Goal: Transaction & Acquisition: Purchase product/service

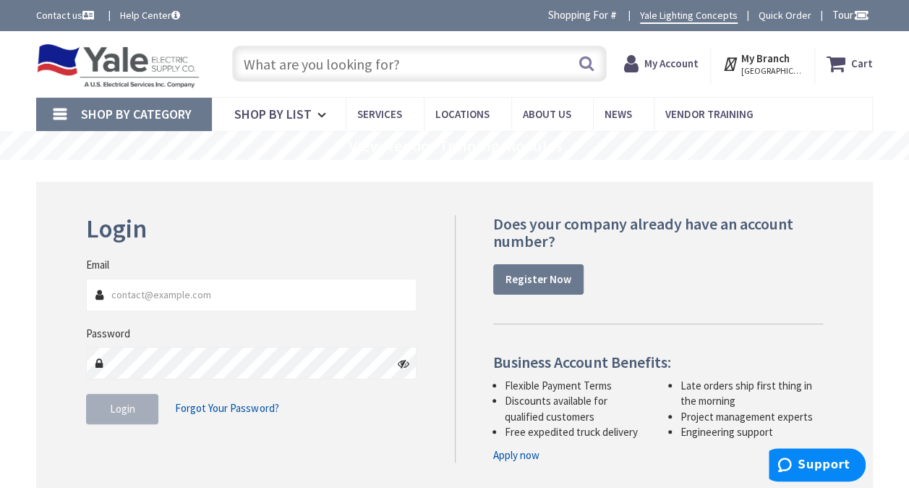
type input "[PERSON_NAME][EMAIL_ADDRESS][DOMAIN_NAME]"
click at [129, 409] on span "Login" at bounding box center [122, 408] width 25 height 14
type input "Koons Park, 6030 Larue St, Linglestown, PA 17112, USA"
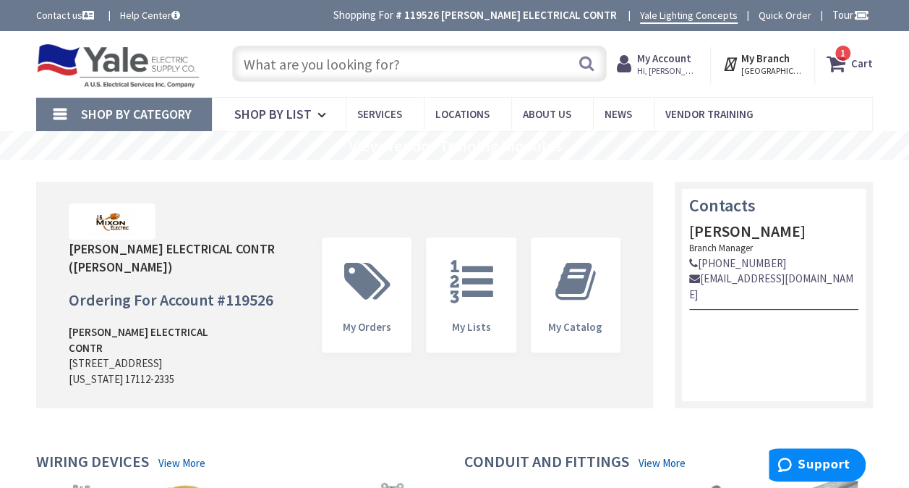
click at [836, 67] on icon at bounding box center [839, 64] width 25 height 26
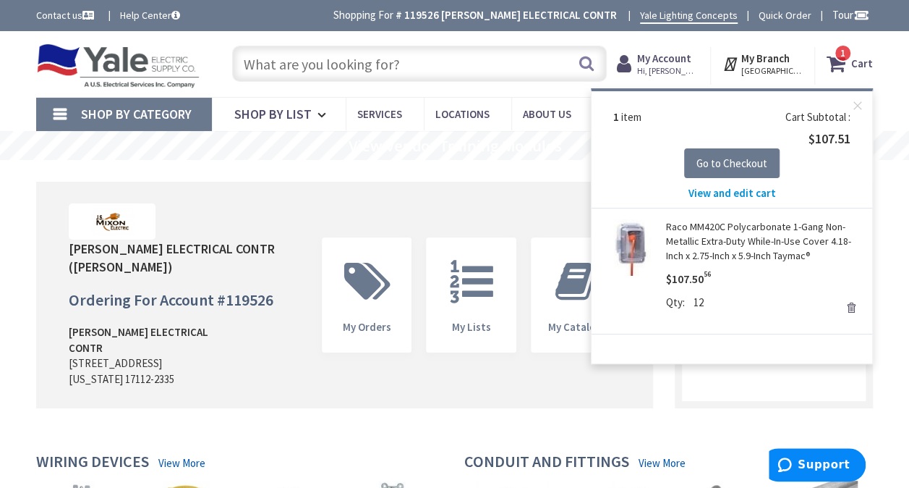
click at [475, 206] on div "Upload Logo J S MIXON ELECTRICAL CONTR (Tom Mixon) Ordering For Account # 11952…" at bounding box center [344, 295] width 617 height 226
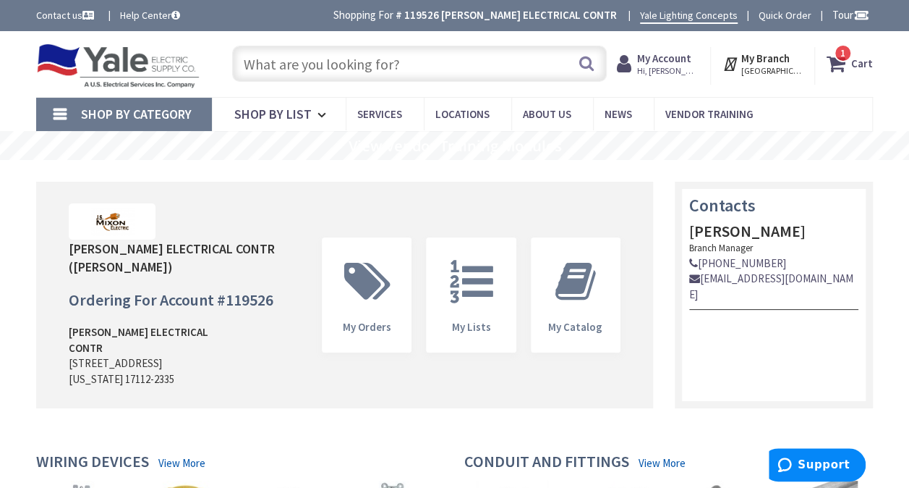
click at [310, 66] on input "text" at bounding box center [419, 64] width 375 height 36
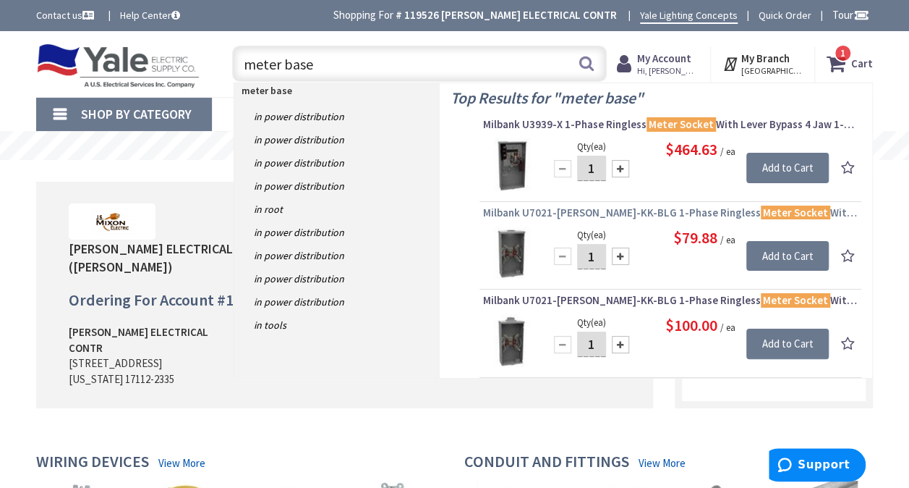
type input "meter base"
click at [582, 210] on span "Milbank U7021-RL-TG-KK-BLG 1-Phase Ringless Meter Socket With Horn Bypass 4 Jaw…" at bounding box center [670, 212] width 375 height 14
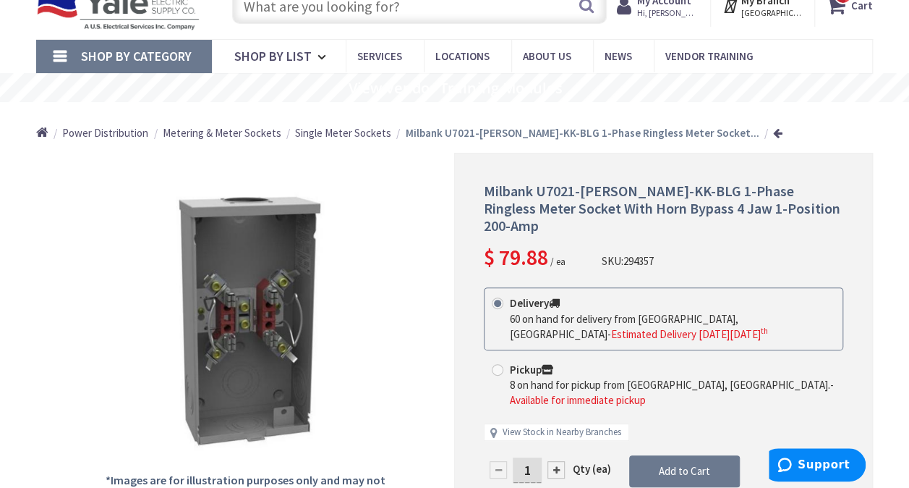
scroll to position [145, 0]
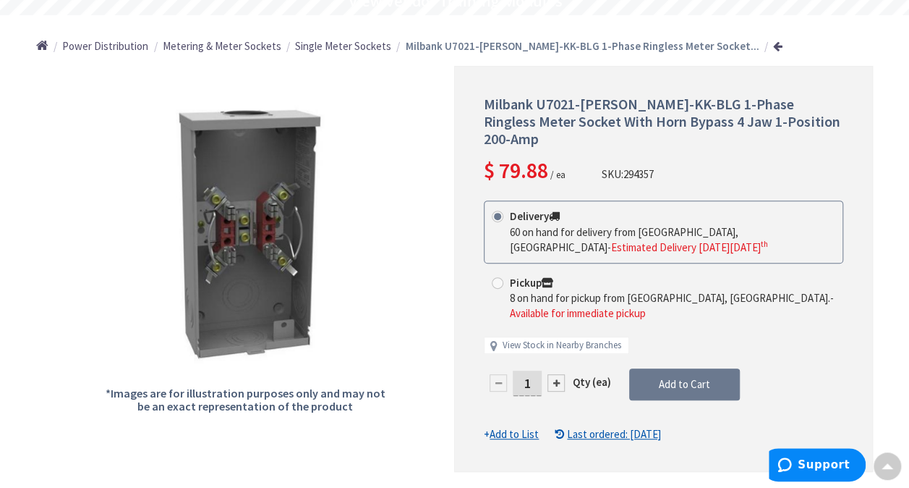
click at [553, 374] on div at bounding box center [556, 382] width 17 height 17
type input "2"
click at [681, 377] on span "Add to Cart" at bounding box center [684, 384] width 51 height 14
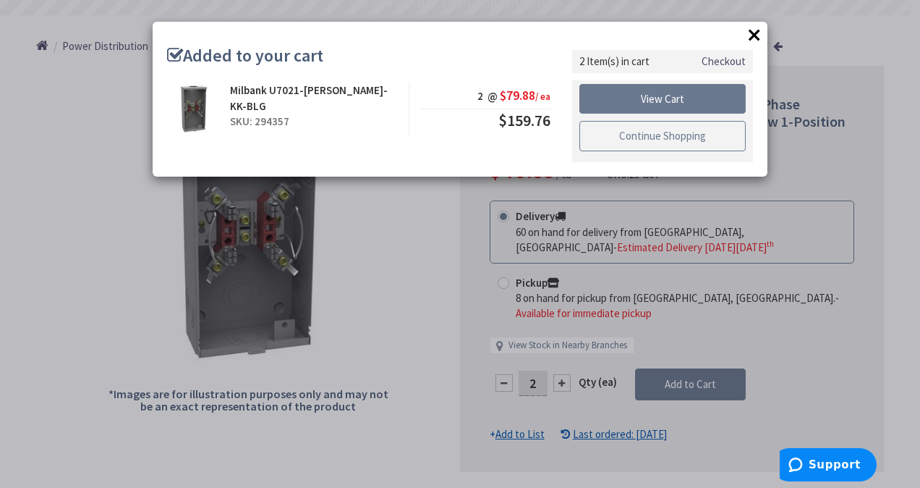
click at [663, 135] on link "Continue Shopping" at bounding box center [662, 136] width 166 height 30
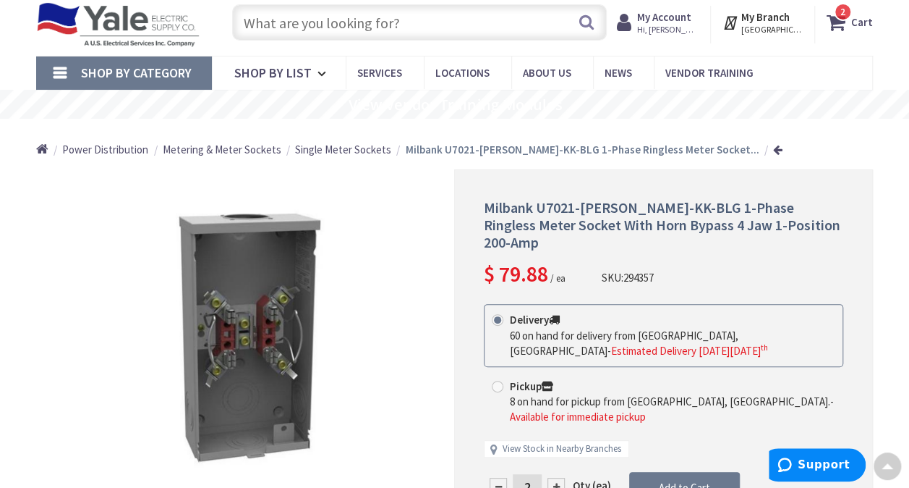
scroll to position [0, 0]
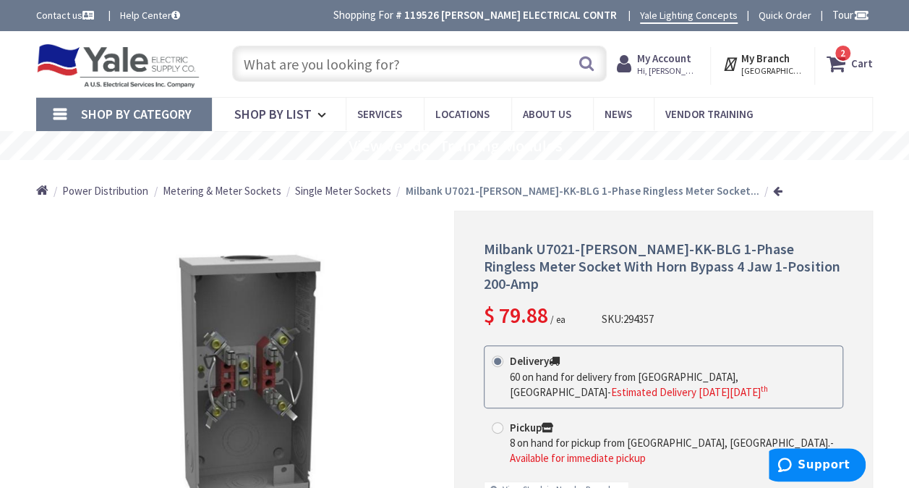
click at [392, 68] on input "text" at bounding box center [419, 64] width 375 height 36
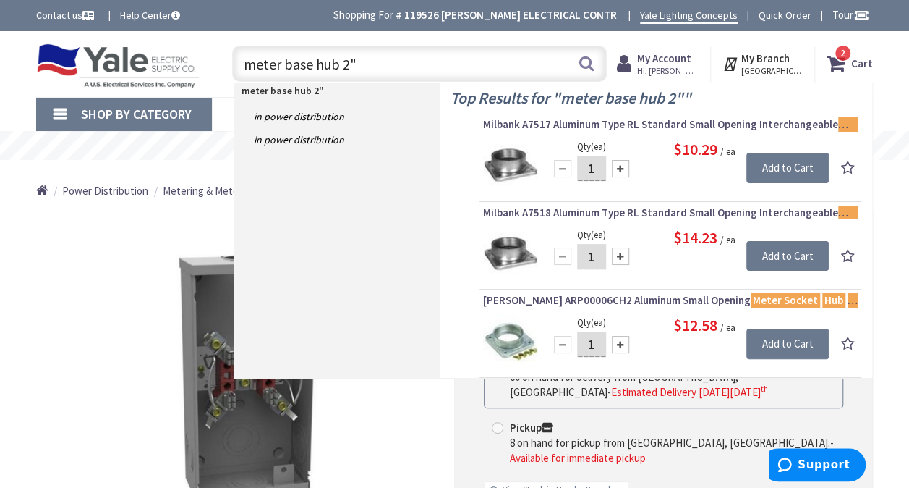
type input "meter base hub 2""
click at [626, 170] on div at bounding box center [620, 168] width 17 height 17
type input "2"
click at [765, 169] on input "Add to Cart" at bounding box center [787, 168] width 82 height 30
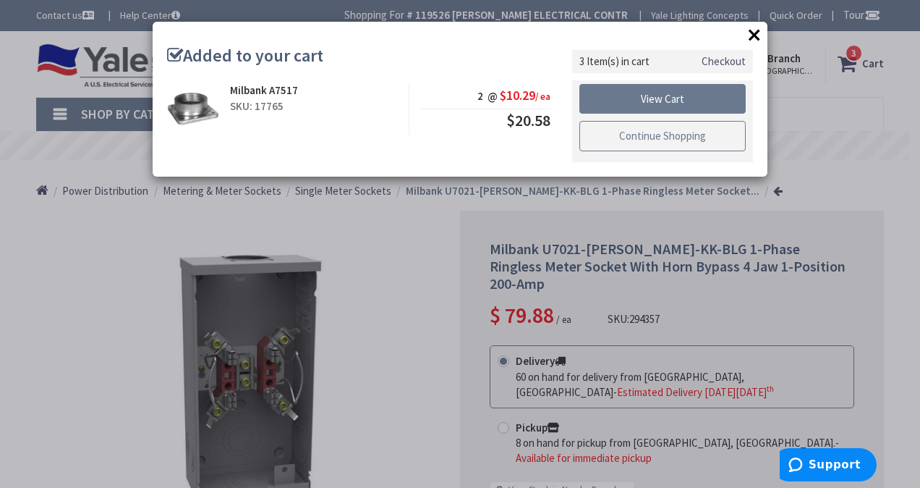
click at [628, 140] on link "Continue Shopping" at bounding box center [662, 136] width 166 height 30
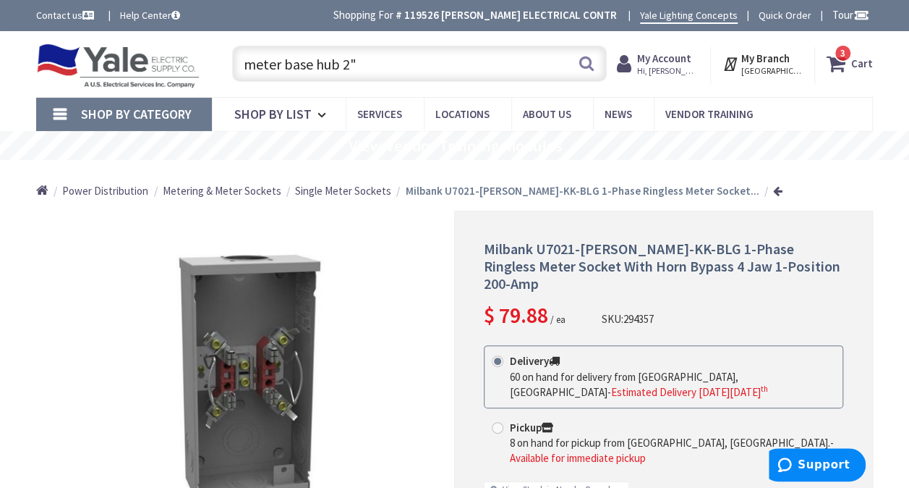
click at [369, 64] on input "meter base hub 2"" at bounding box center [419, 64] width 375 height 36
type input "m"
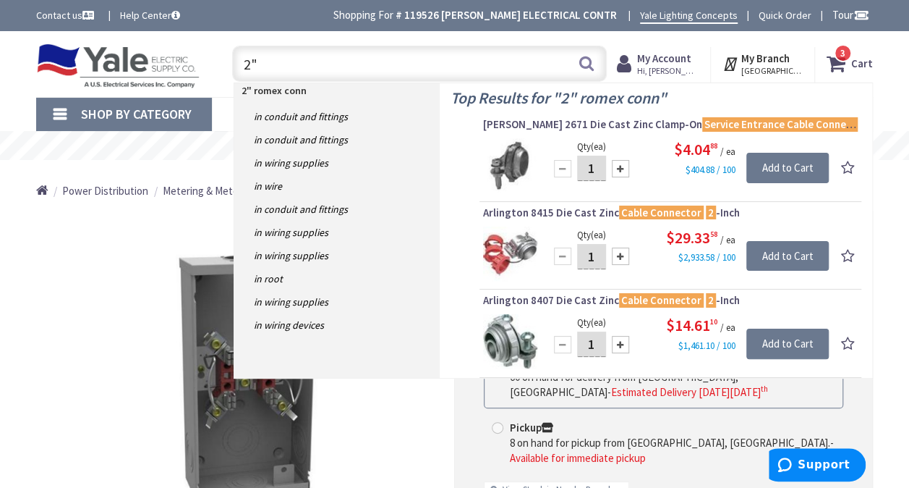
type input "2"
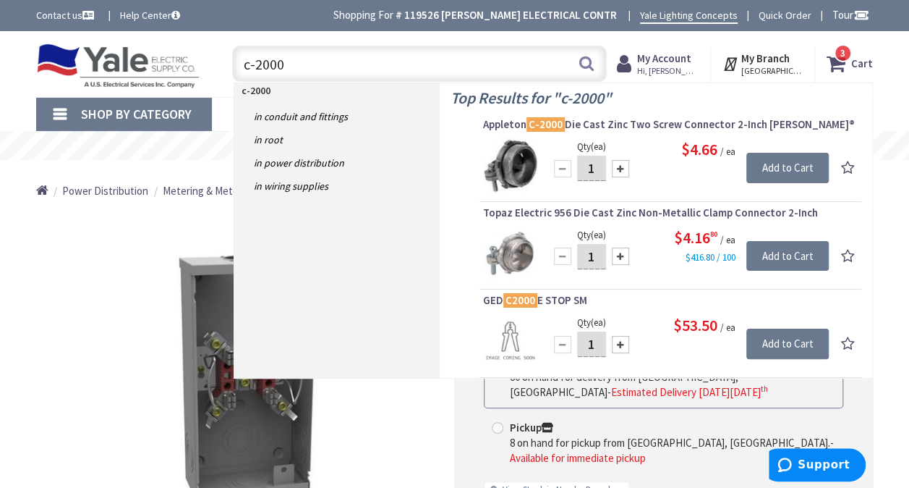
type input "c-2000"
click at [622, 169] on div at bounding box center [620, 168] width 17 height 17
type input "4"
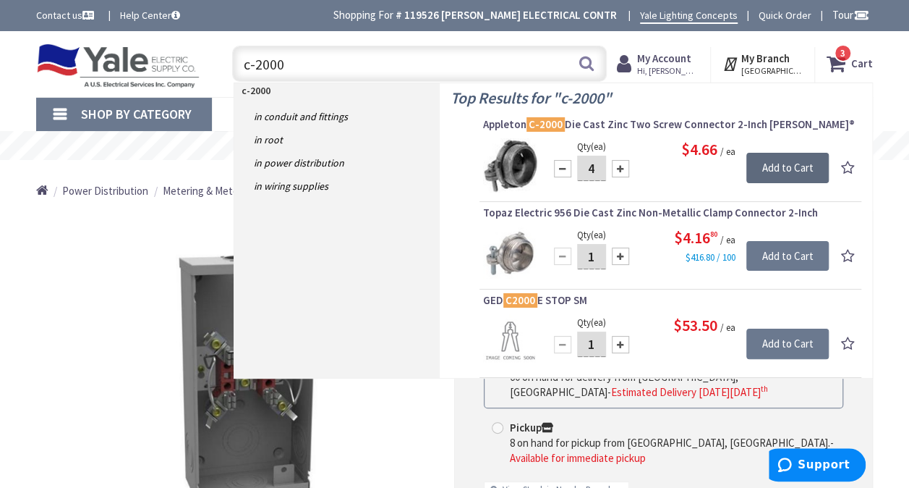
click at [774, 171] on input "Add to Cart" at bounding box center [787, 168] width 82 height 30
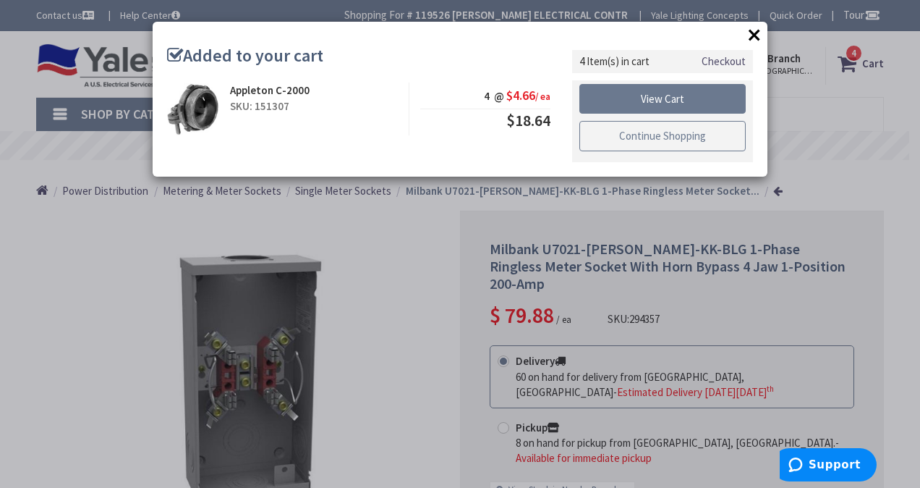
click at [696, 139] on link "Continue Shopping" at bounding box center [662, 136] width 166 height 30
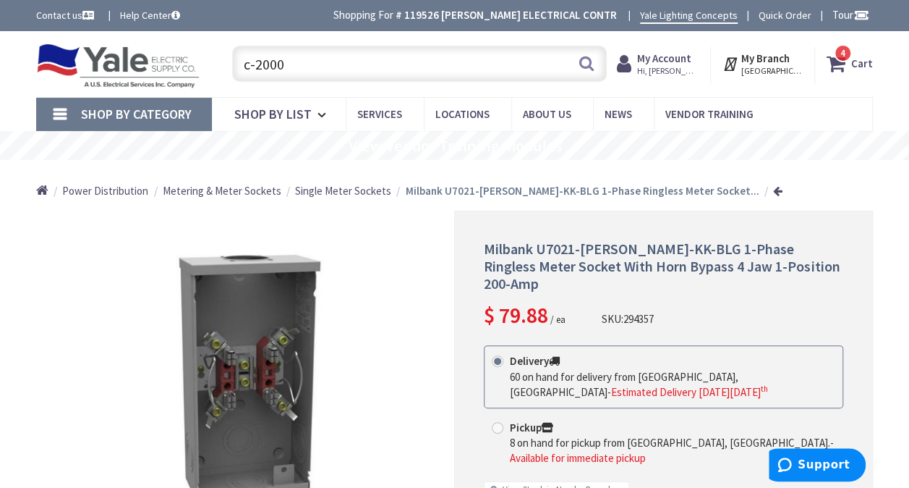
click at [304, 58] on input "c-2000" at bounding box center [419, 64] width 375 height 36
type input "c"
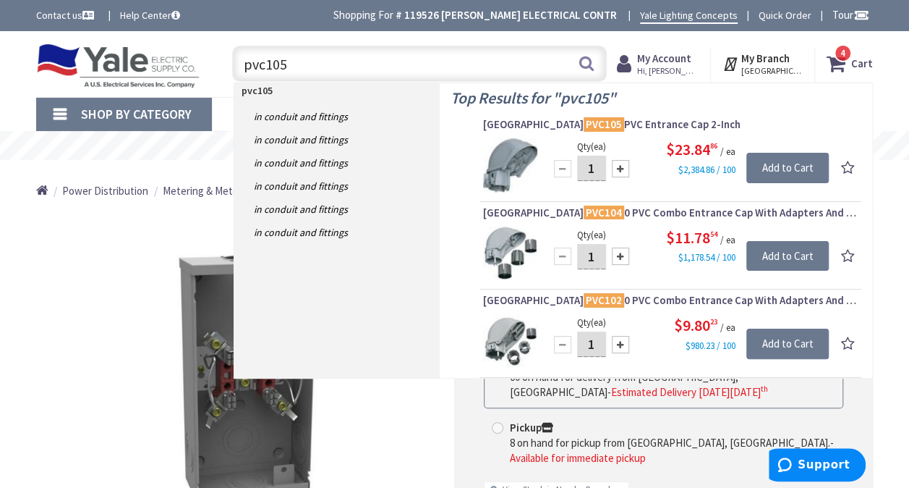
type input "pvc105"
click at [833, 68] on icon at bounding box center [839, 64] width 25 height 26
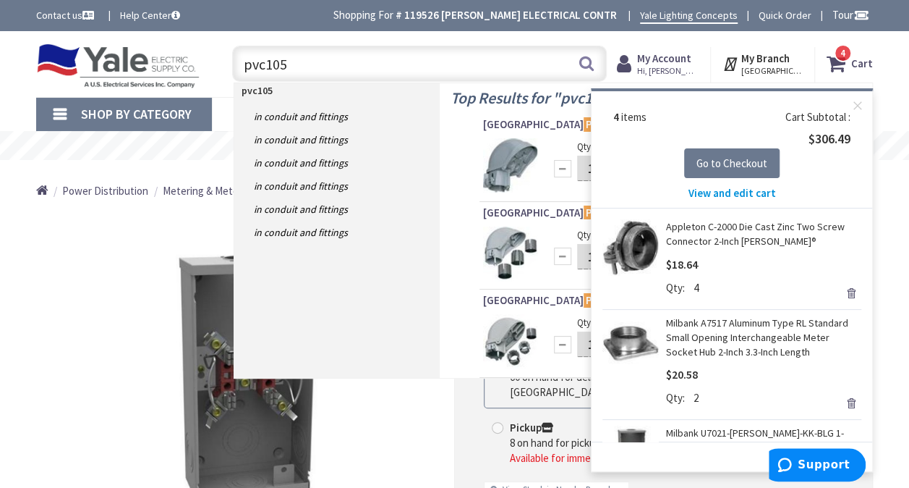
click at [733, 190] on span "View and edit cart" at bounding box center [733, 193] width 88 height 14
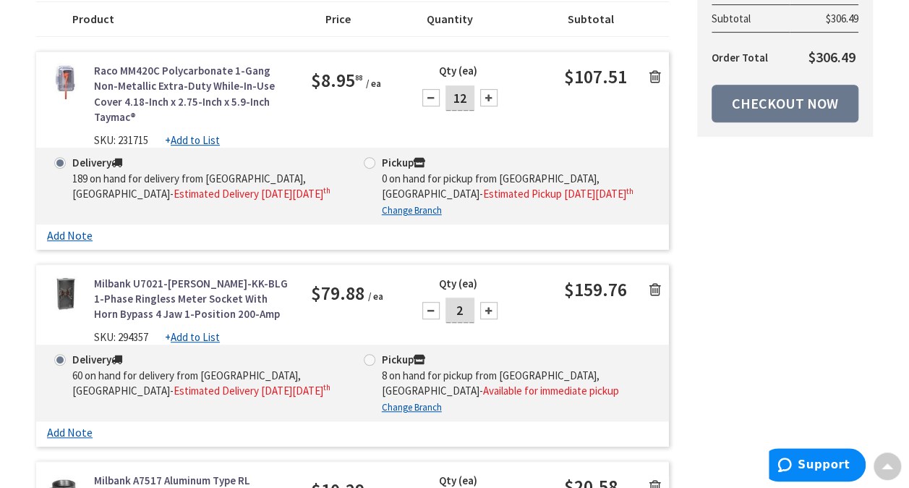
scroll to position [145, 0]
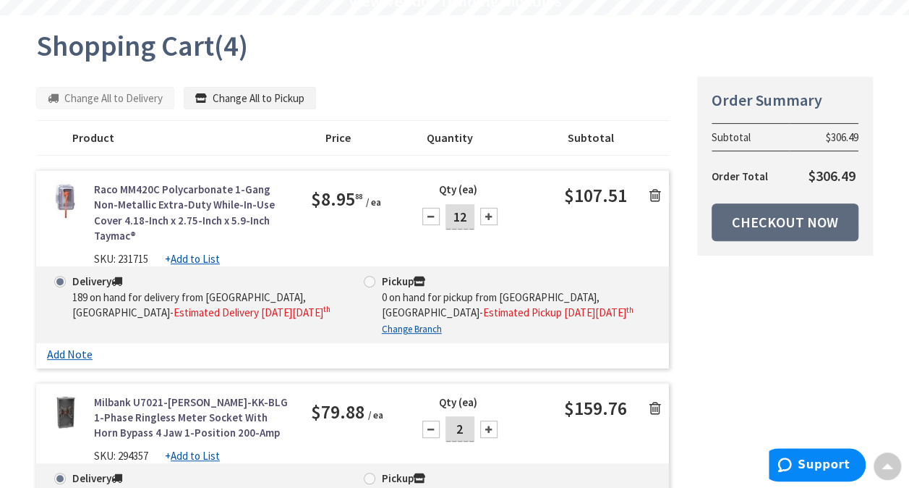
click at [797, 230] on link "Checkout Now" at bounding box center [785, 222] width 147 height 38
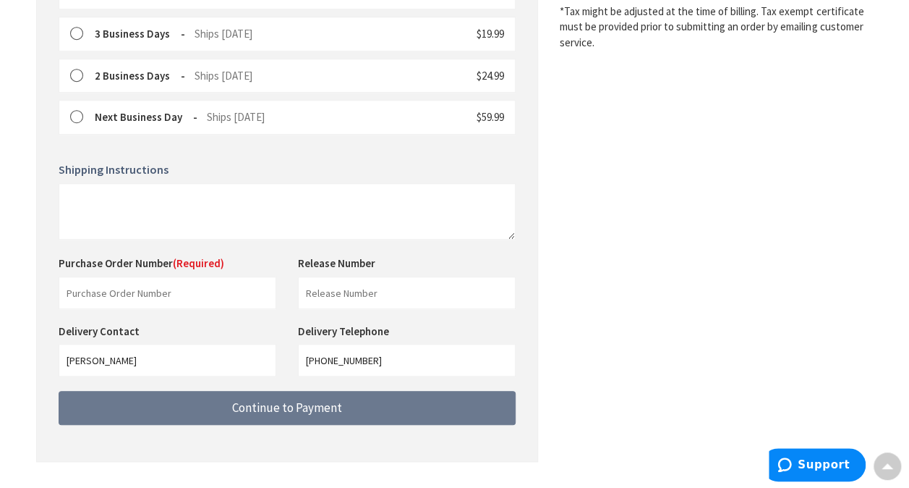
scroll to position [506, 0]
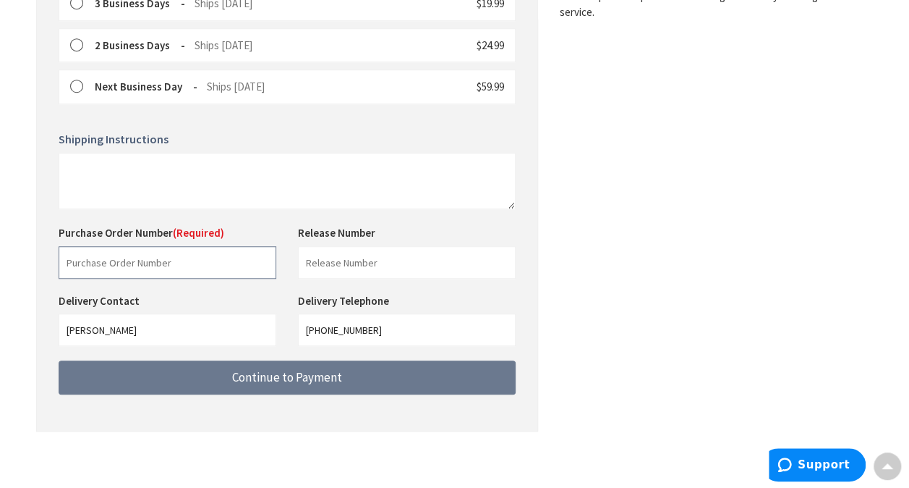
click at [117, 250] on input "text" at bounding box center [168, 262] width 218 height 33
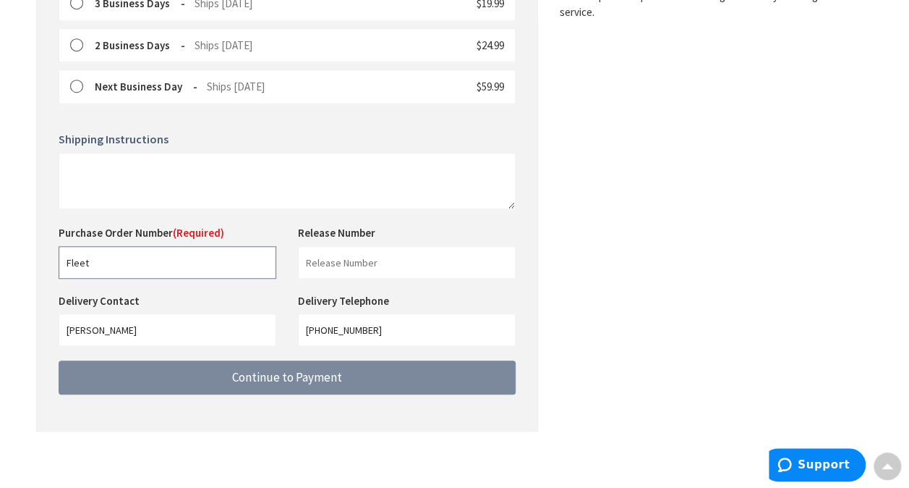
type input "Fleet"
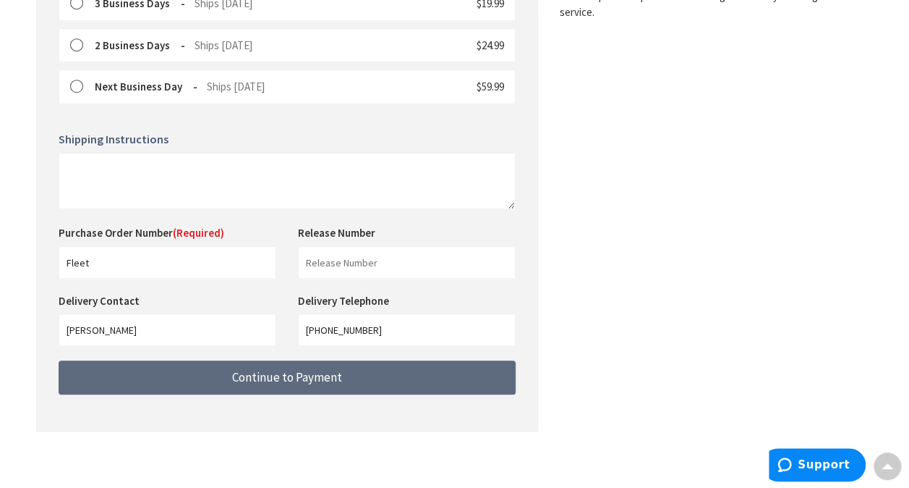
click at [207, 372] on button "Continue to Payment" at bounding box center [287, 377] width 457 height 34
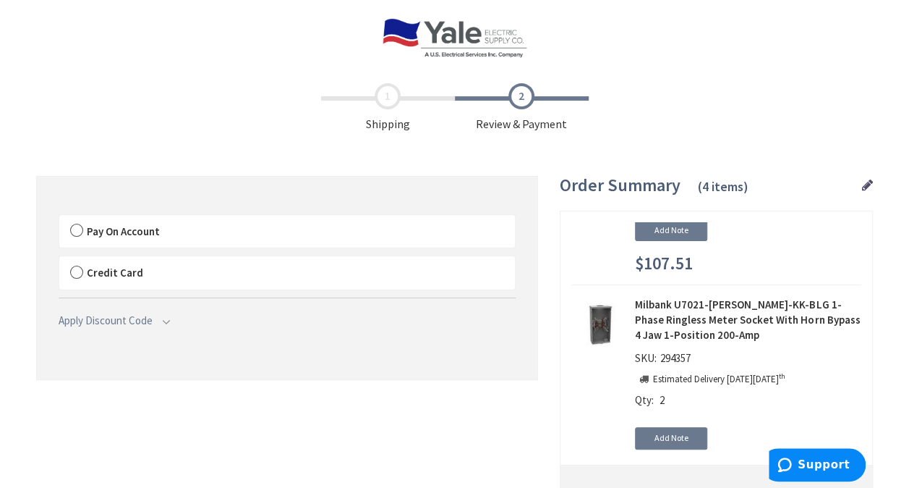
click at [78, 227] on label "Pay On Account" at bounding box center [287, 231] width 456 height 33
click at [59, 218] on input "Pay On Account" at bounding box center [59, 218] width 0 height 0
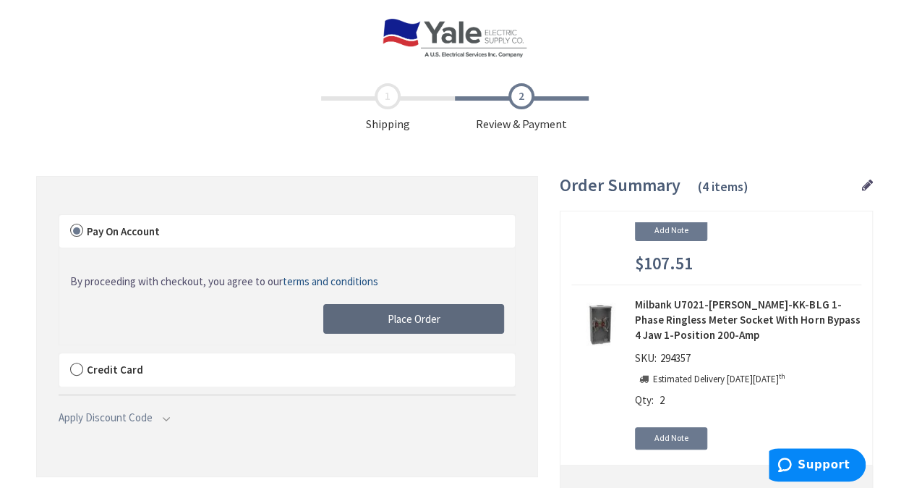
click at [356, 318] on button "Place Order" at bounding box center [413, 319] width 181 height 30
